Goal: Obtain resource: Obtain resource

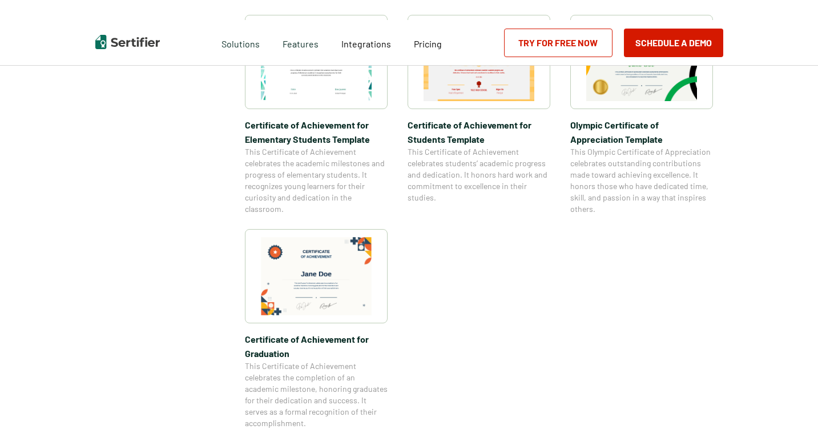
scroll to position [858, 0]
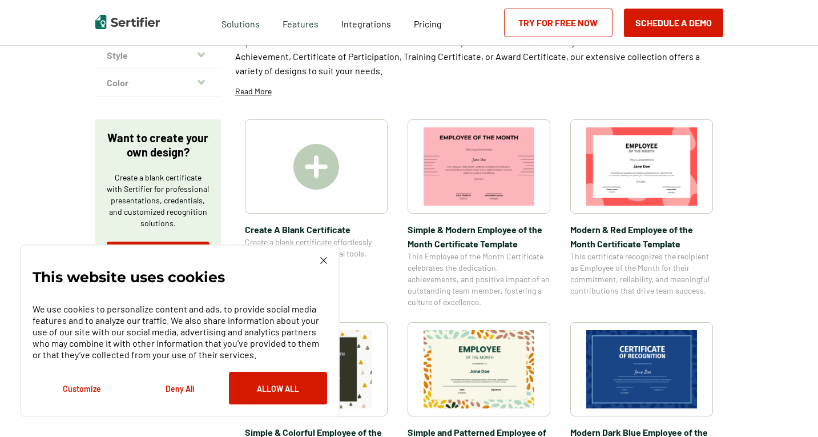
scroll to position [98, 0]
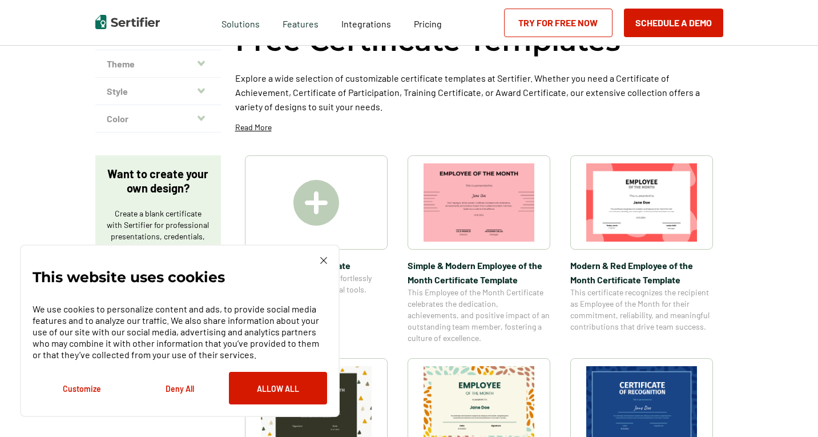
click at [324, 262] on img at bounding box center [323, 260] width 7 height 7
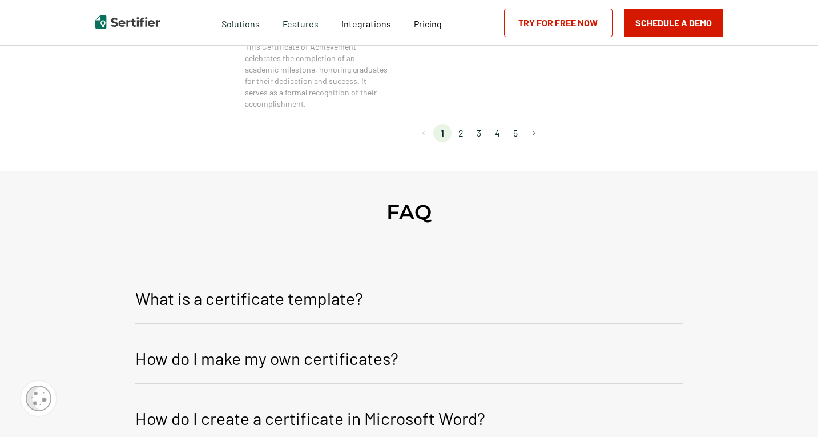
scroll to position [1209, 0]
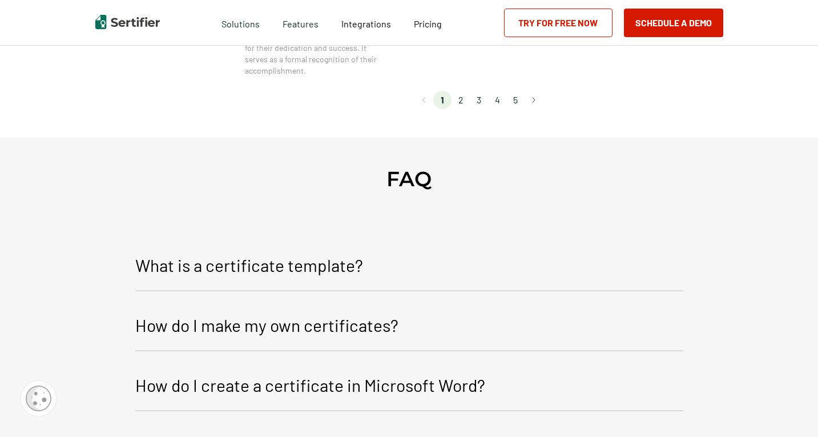
click at [465, 98] on li "2" at bounding box center [460, 100] width 18 height 18
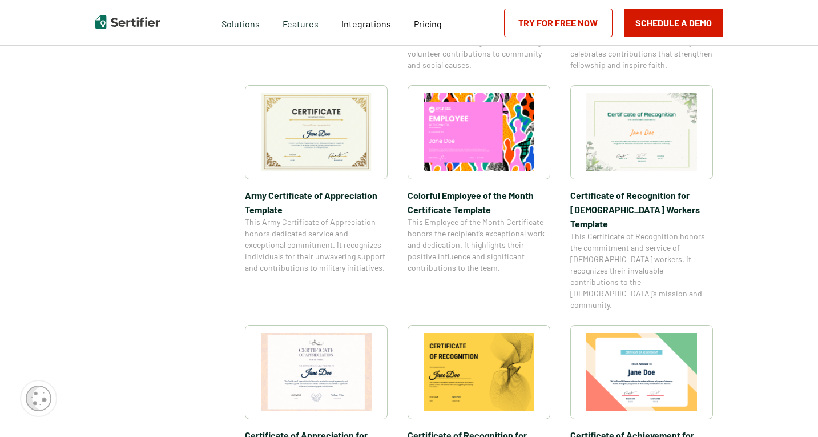
scroll to position [392, 0]
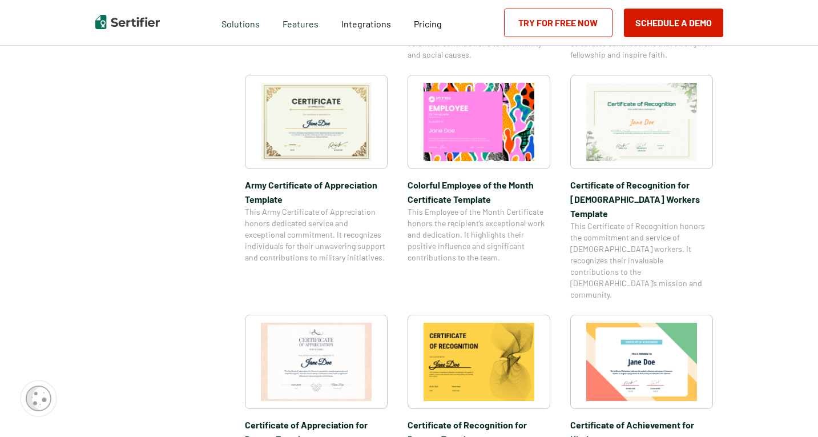
click at [653, 169] on div "Certificate of Recognition for [DEMOGRAPHIC_DATA] Workers Template This Certifi…" at bounding box center [641, 187] width 143 height 225
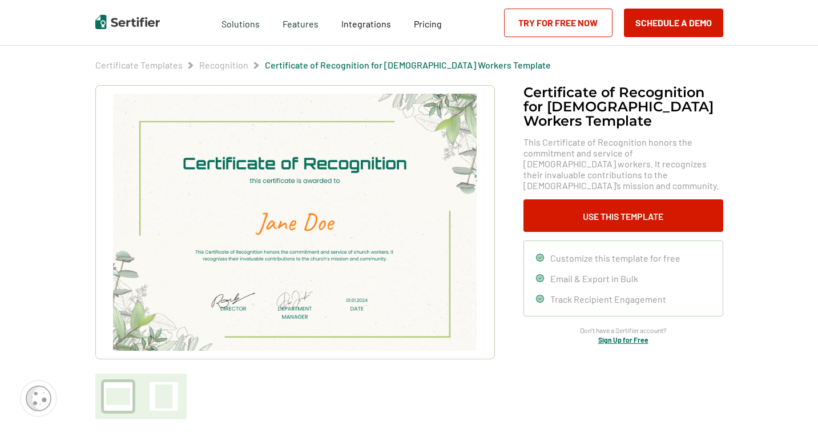
scroll to position [40, 0]
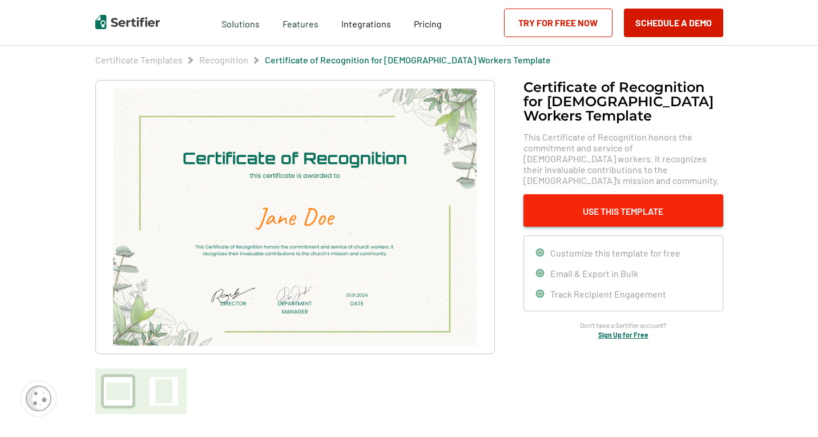
click at [615, 194] on button "Use This Template" at bounding box center [623, 210] width 200 height 33
click at [595, 194] on button "Use This Template" at bounding box center [623, 210] width 200 height 33
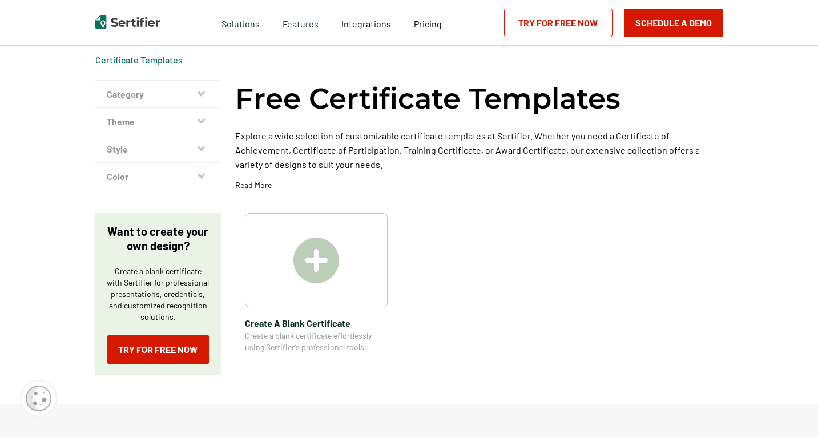
scroll to position [392, 0]
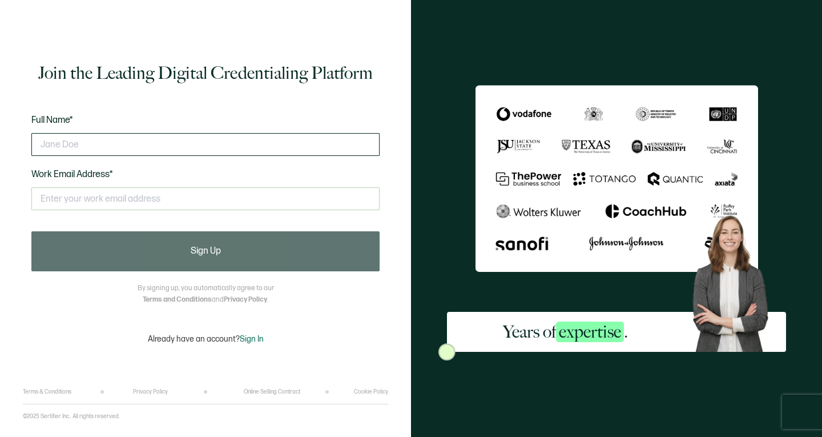
click at [282, 155] on input "text" at bounding box center [205, 144] width 348 height 23
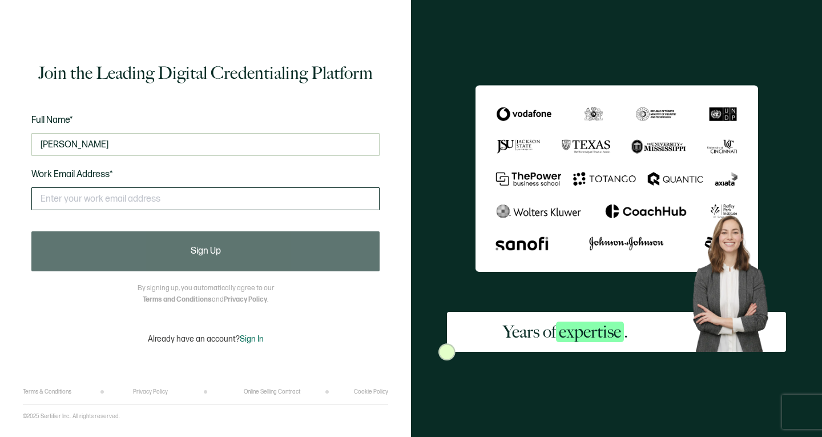
type input "Jasmin Lopez"
click at [241, 207] on input "text" at bounding box center [205, 198] width 348 height 23
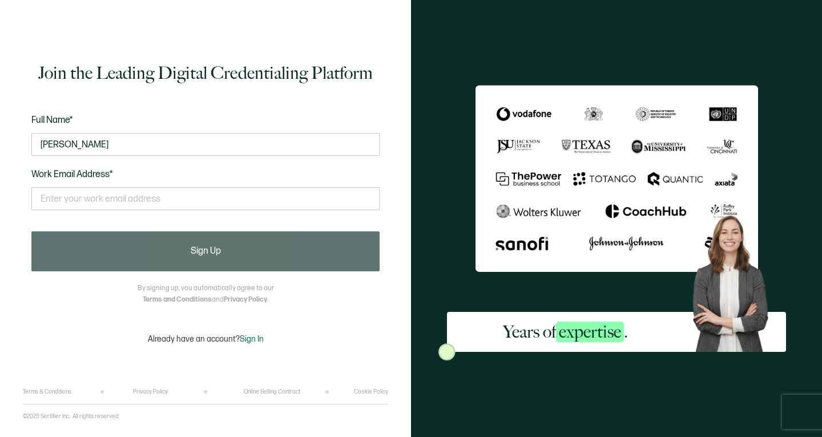
type input "jlopez@lennoxacademy.org"
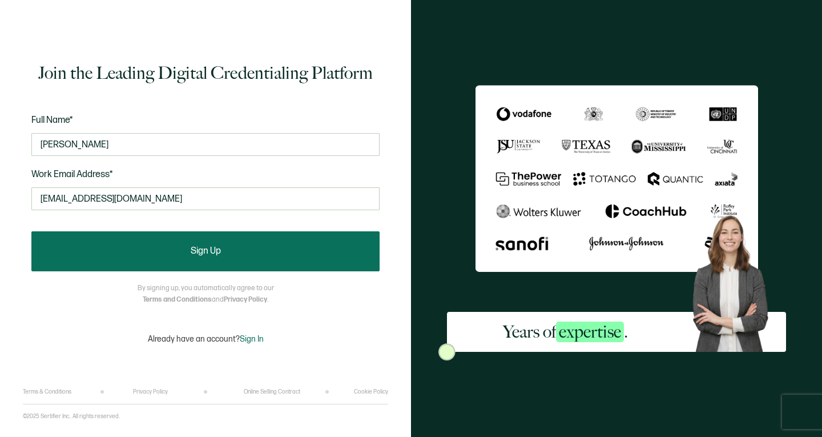
click at [193, 235] on button "Sign Up" at bounding box center [205, 251] width 348 height 40
